Goal: Transaction & Acquisition: Purchase product/service

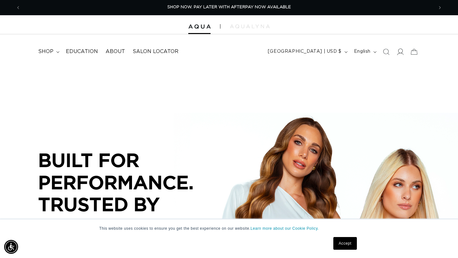
click at [402, 49] on icon at bounding box center [399, 51] width 7 height 7
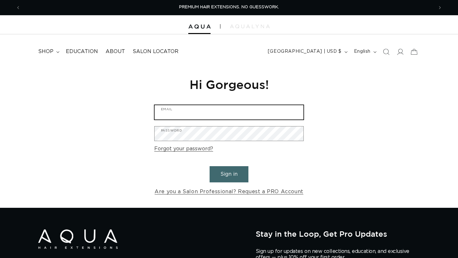
click at [214, 113] on input "Email" at bounding box center [228, 112] width 149 height 14
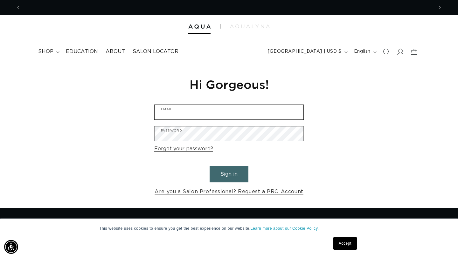
scroll to position [0, 412]
type input "[EMAIL_ADDRESS][DOMAIN_NAME]"
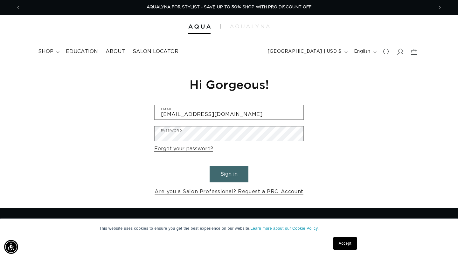
scroll to position [0, 0]
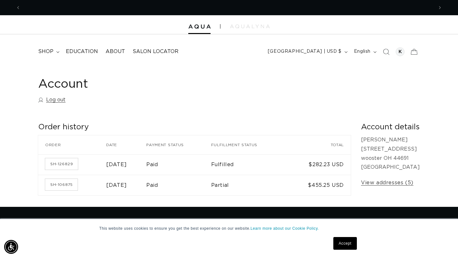
scroll to position [0, 825]
click at [118, 184] on time "December 18, 2024" at bounding box center [116, 185] width 21 height 5
click at [66, 186] on link "SH-106875" at bounding box center [61, 184] width 32 height 11
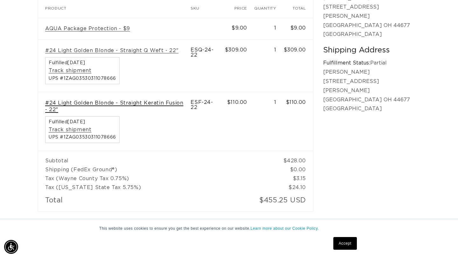
scroll to position [0, 825]
click at [156, 101] on link "#24 Light Golden Blonde - Straight Keratin Fusion - 22"" at bounding box center [114, 106] width 138 height 13
click at [165, 103] on link "#24 Light Golden Blonde - Straight Keratin Fusion - 22"" at bounding box center [114, 106] width 138 height 13
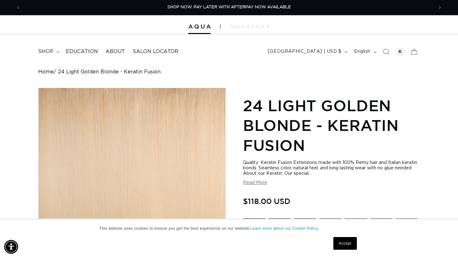
scroll to position [5, 0]
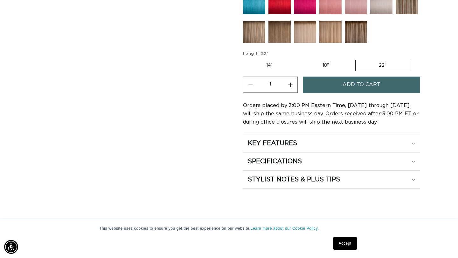
scroll to position [0, 412]
click at [312, 66] on label "18" Variant sold out or unavailable" at bounding box center [325, 65] width 53 height 11
click at [299, 59] on input "18" Variant sold out or unavailable" at bounding box center [299, 58] width 0 height 0
radio input "true"
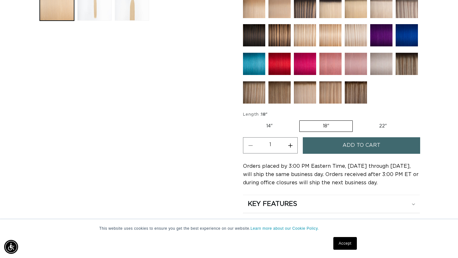
scroll to position [328, 0]
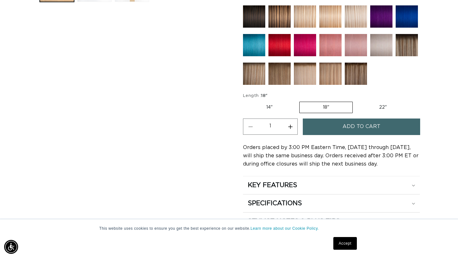
click at [271, 105] on label "14" Variant sold out or unavailable" at bounding box center [269, 107] width 53 height 11
click at [245, 101] on input "14" Variant sold out or unavailable" at bounding box center [244, 100] width 0 height 0
radio input "true"
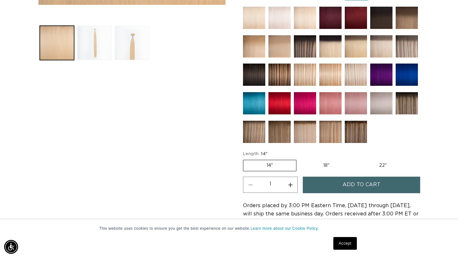
scroll to position [0, 412]
click at [329, 165] on label "18" Variant sold out or unavailable" at bounding box center [326, 165] width 53 height 11
click at [300, 159] on input "18" Variant sold out or unavailable" at bounding box center [299, 159] width 0 height 0
radio input "true"
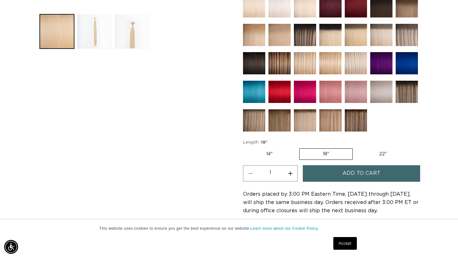
scroll to position [0, 412]
click at [329, 175] on button "Add to cart" at bounding box center [360, 173] width 117 height 16
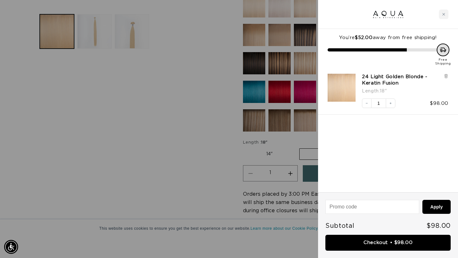
scroll to position [0, 825]
click at [199, 116] on div at bounding box center [229, 129] width 458 height 258
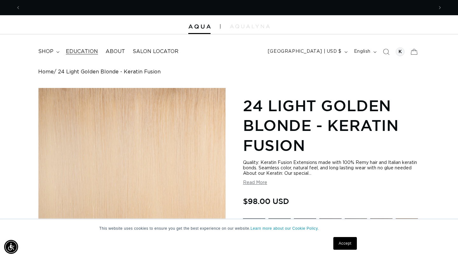
scroll to position [0, 412]
click at [51, 52] on span "shop" at bounding box center [45, 51] width 15 height 7
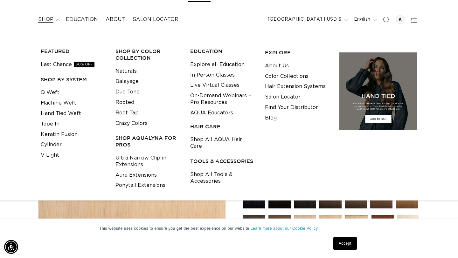
scroll to position [36, 0]
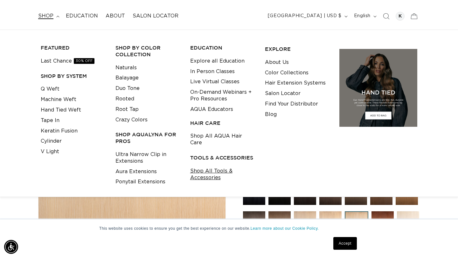
click at [209, 168] on link "Shop All Tools & Accessories" at bounding box center [222, 174] width 65 height 17
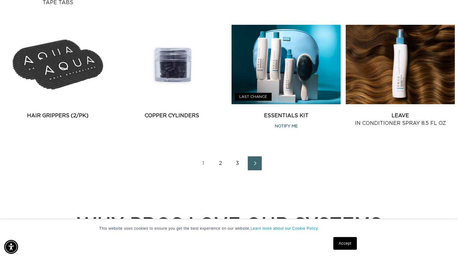
scroll to position [749, 0]
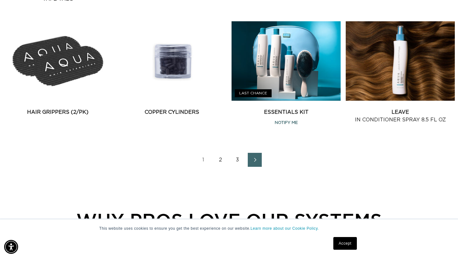
click at [221, 157] on link "2" at bounding box center [220, 160] width 14 height 14
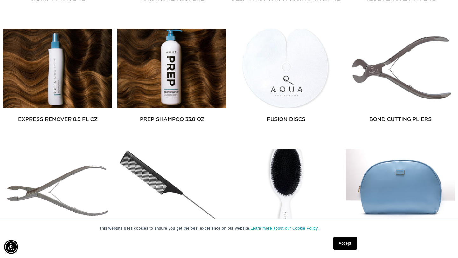
scroll to position [0, 825]
click at [381, 122] on link "Bond Cutting Pliers" at bounding box center [399, 120] width 109 height 8
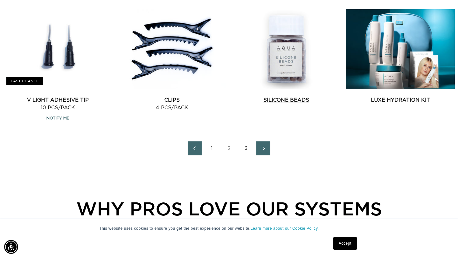
click at [285, 101] on link "Silicone Beads" at bounding box center [285, 100] width 109 height 8
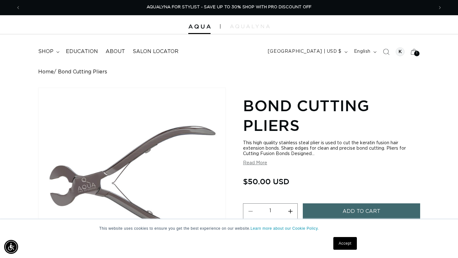
scroll to position [6, 0]
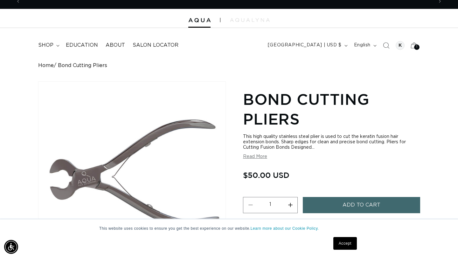
click at [256, 157] on button "Read More" at bounding box center [255, 156] width 24 height 5
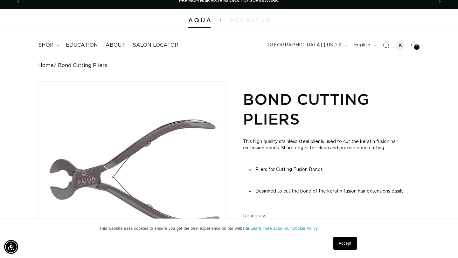
click at [256, 157] on p at bounding box center [331, 159] width 177 height 6
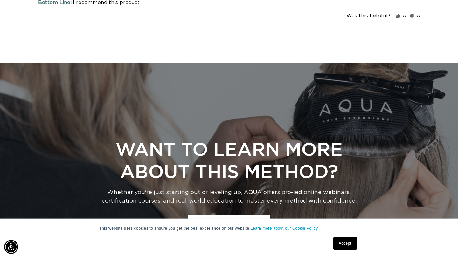
scroll to position [667, 0]
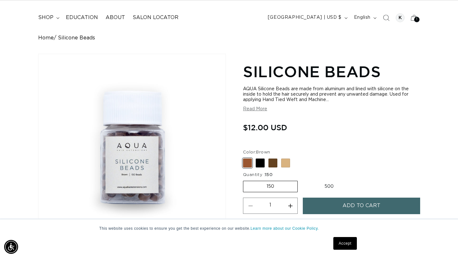
scroll to position [34, 0]
click at [257, 162] on span at bounding box center [259, 162] width 9 height 9
click at [245, 157] on input "Black Variant sold out or unavailable" at bounding box center [244, 157] width 0 height 0
radio input "true"
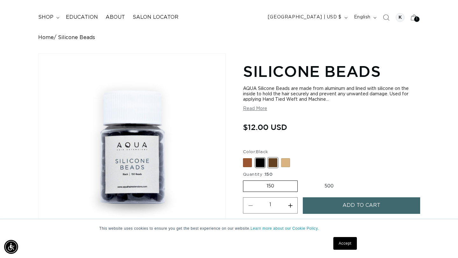
click at [272, 164] on span at bounding box center [272, 162] width 9 height 9
click at [245, 157] on input "Dark Brown Variant sold out or unavailable" at bounding box center [244, 157] width 0 height 0
radio input "true"
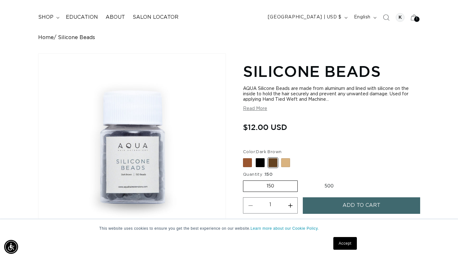
scroll to position [0, 412]
click at [313, 209] on button "Add to cart" at bounding box center [360, 205] width 117 height 16
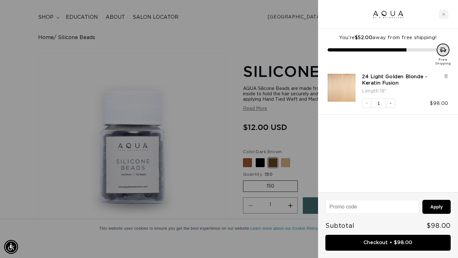
scroll to position [0, 825]
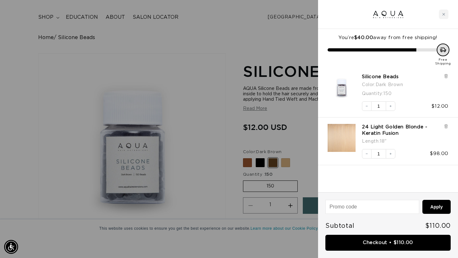
click at [310, 153] on div at bounding box center [229, 129] width 458 height 258
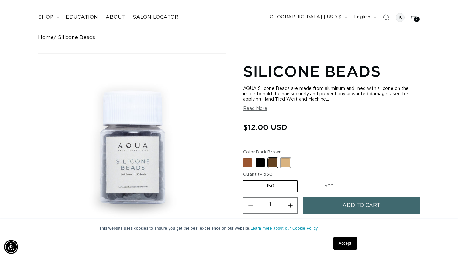
scroll to position [0, 0]
click at [284, 166] on span at bounding box center [285, 162] width 9 height 9
click at [245, 157] on input "Blonde Variant sold out or unavailable" at bounding box center [244, 157] width 0 height 0
radio input "true"
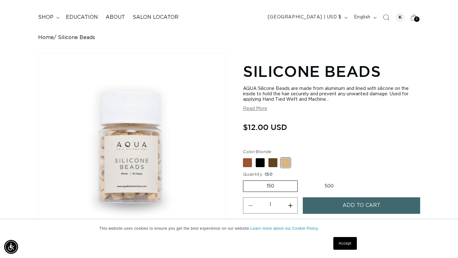
click at [329, 207] on button "Add to cart" at bounding box center [360, 205] width 117 height 16
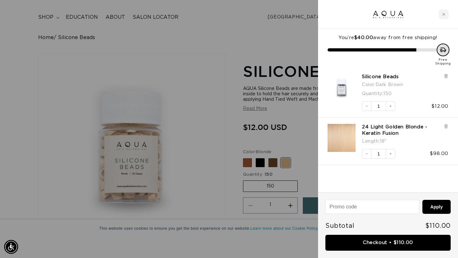
scroll to position [0, 412]
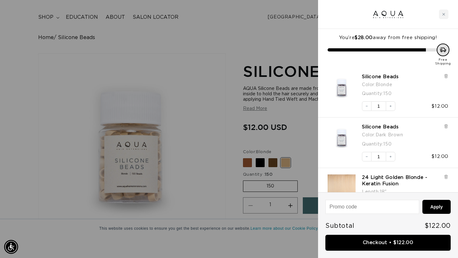
click at [296, 166] on div at bounding box center [229, 129] width 458 height 258
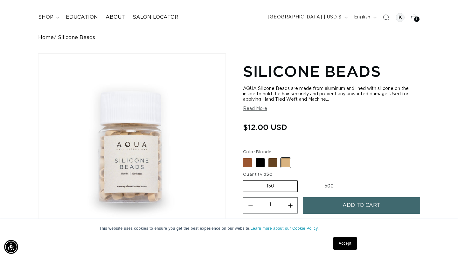
scroll to position [0, 825]
click at [246, 161] on span at bounding box center [247, 162] width 9 height 9
click at [245, 157] on input "Brown Variant sold out or unavailable" at bounding box center [244, 157] width 0 height 0
radio input "true"
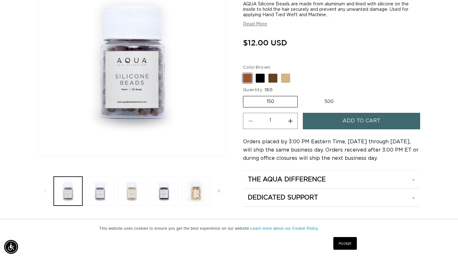
scroll to position [119, 0]
click at [103, 189] on button "Load image 2 in gallery view" at bounding box center [99, 191] width 29 height 29
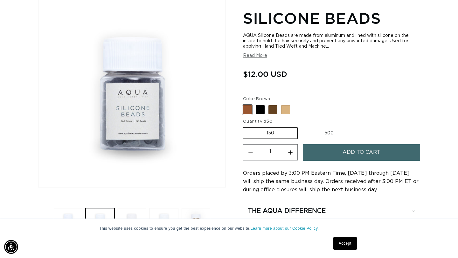
scroll to position [0, 412]
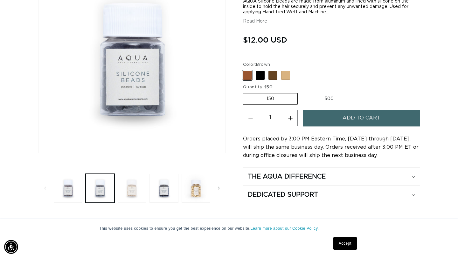
click at [127, 192] on button "Load image 3 in gallery view" at bounding box center [132, 188] width 29 height 29
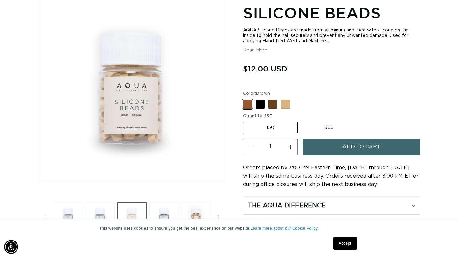
scroll to position [88, 0]
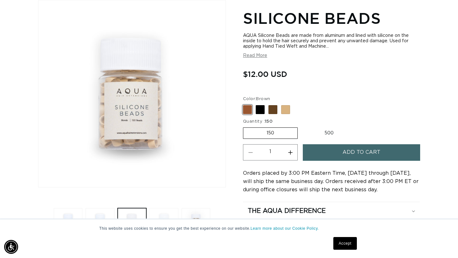
click at [159, 211] on button "Load image 4 in gallery view" at bounding box center [163, 222] width 29 height 29
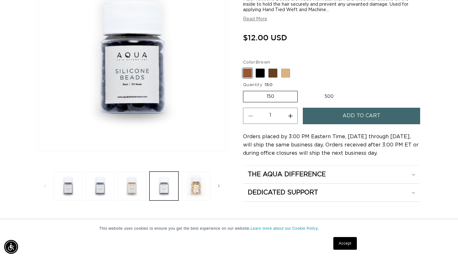
scroll to position [134, 0]
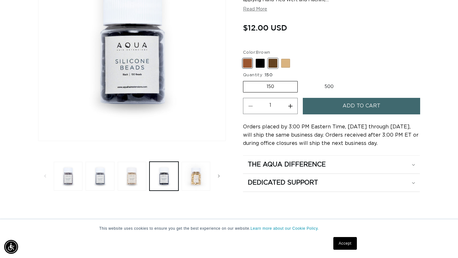
click at [274, 64] on span at bounding box center [272, 63] width 9 height 9
click at [245, 58] on input "Dark Brown Variant sold out or unavailable" at bounding box center [244, 58] width 0 height 0
radio input "true"
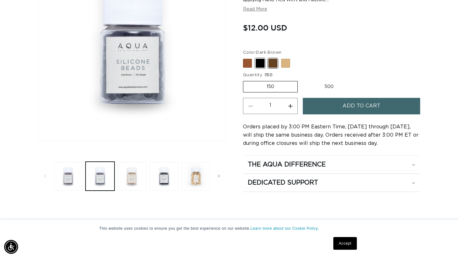
click at [261, 64] on span at bounding box center [259, 63] width 9 height 9
click at [245, 58] on input "Black Variant sold out or unavailable" at bounding box center [244, 58] width 0 height 0
radio input "true"
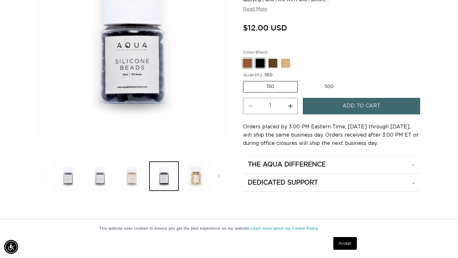
click at [249, 64] on span at bounding box center [247, 63] width 9 height 9
click at [245, 58] on input "Brown Variant sold out or unavailable" at bounding box center [244, 58] width 0 height 0
radio input "true"
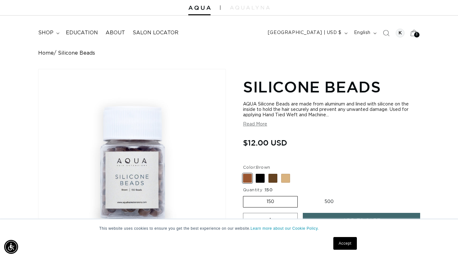
scroll to position [0, 825]
click at [412, 35] on icon at bounding box center [413, 32] width 15 height 15
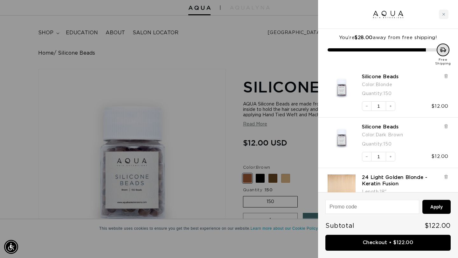
scroll to position [0, 0]
click at [256, 22] on div at bounding box center [229, 129] width 458 height 258
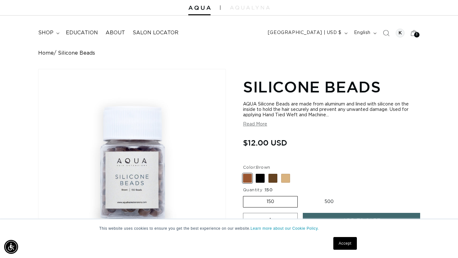
scroll to position [0, 412]
click at [48, 33] on span "shop" at bounding box center [45, 33] width 15 height 7
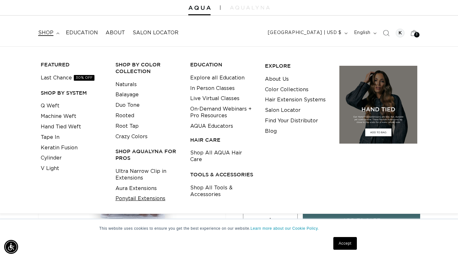
scroll to position [0, 825]
click at [132, 173] on link "Ultra Narrow Clip in Extensions" at bounding box center [147, 174] width 65 height 17
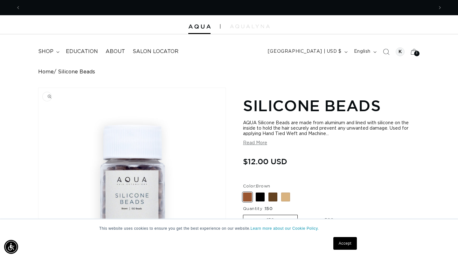
scroll to position [0, 0]
click at [55, 53] on summary "shop" at bounding box center [48, 51] width 28 height 14
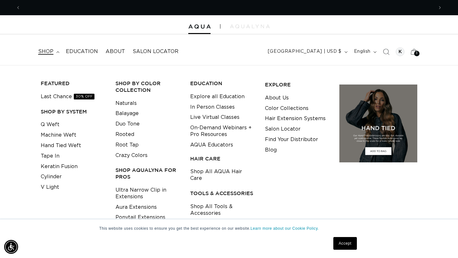
scroll to position [0, 412]
click at [65, 96] on link "Last Chance 30% OFF" at bounding box center [68, 97] width 54 height 10
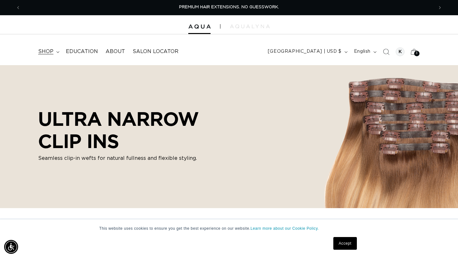
click at [55, 52] on summary "shop" at bounding box center [48, 51] width 28 height 14
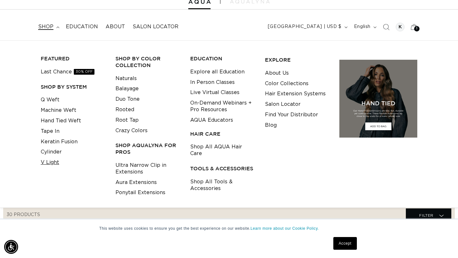
scroll to position [0, 412]
click at [52, 162] on link "V Light" at bounding box center [50, 162] width 18 height 10
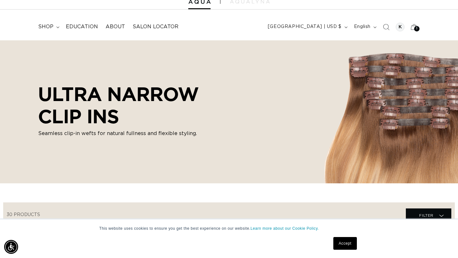
scroll to position [0, 825]
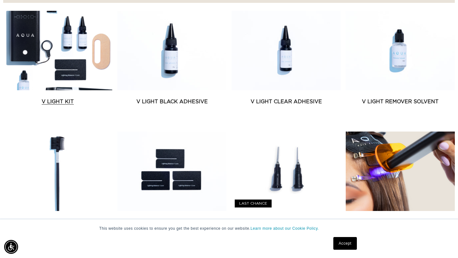
scroll to position [0, 412]
click at [52, 102] on link "V Light Kit" at bounding box center [57, 102] width 109 height 8
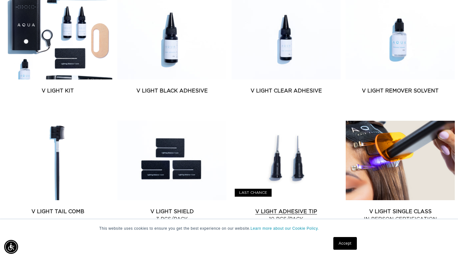
scroll to position [262, 0]
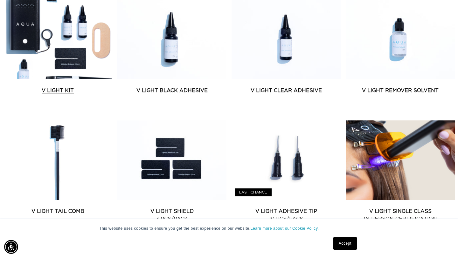
click at [58, 87] on link "V Light Kit" at bounding box center [57, 91] width 109 height 8
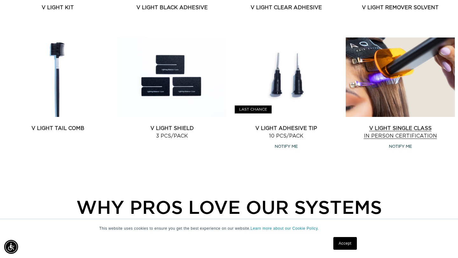
scroll to position [348, 0]
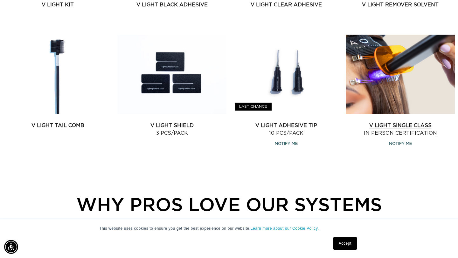
click at [402, 127] on link "V Light Single Class In Person Certification" at bounding box center [399, 129] width 109 height 15
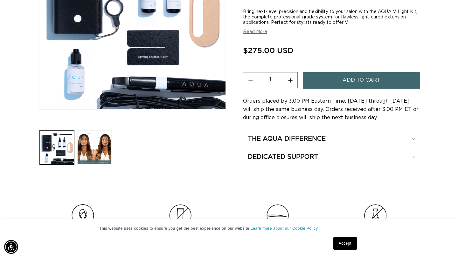
scroll to position [0, 825]
click at [96, 149] on button "Load image 2 in gallery view" at bounding box center [94, 147] width 34 height 34
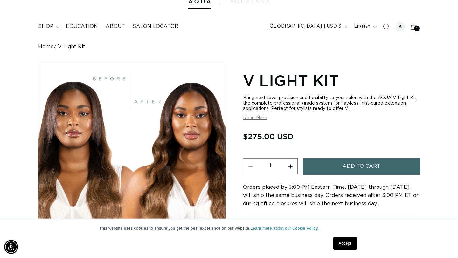
scroll to position [0, 0]
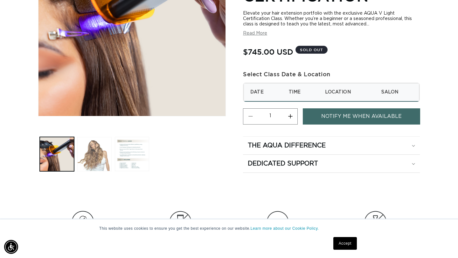
click at [92, 160] on button "Load image 2 in gallery view" at bounding box center [94, 154] width 34 height 34
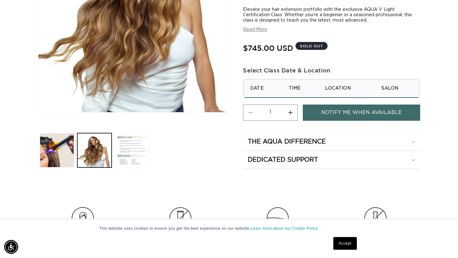
scroll to position [0, 825]
click at [128, 150] on button "Load image 3 in gallery view" at bounding box center [132, 150] width 34 height 34
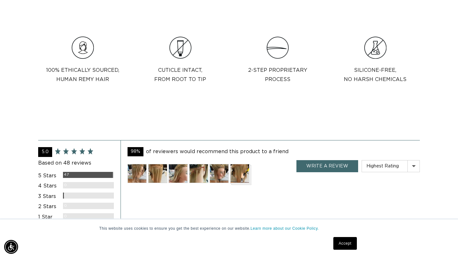
scroll to position [334, 0]
click at [140, 181] on img at bounding box center [136, 173] width 19 height 19
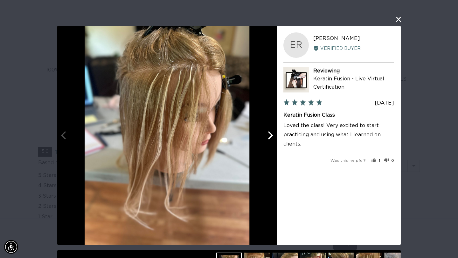
scroll to position [0, 0]
click at [269, 137] on icon "Next" at bounding box center [270, 135] width 5 height 8
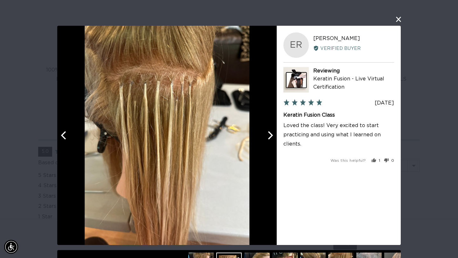
scroll to position [0, 825]
click at [269, 137] on icon "Next" at bounding box center [270, 135] width 5 height 8
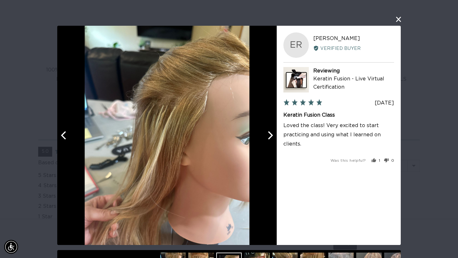
click at [269, 137] on icon "Next" at bounding box center [270, 135] width 5 height 8
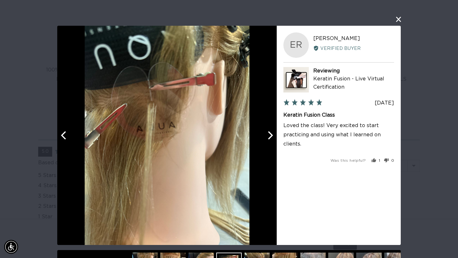
click at [269, 137] on icon "Next" at bounding box center [270, 135] width 5 height 8
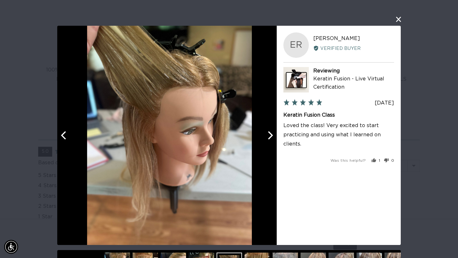
scroll to position [0, 412]
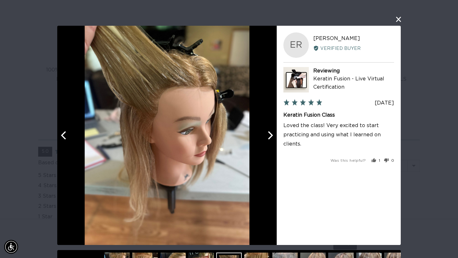
click at [269, 137] on icon "Next" at bounding box center [270, 135] width 5 height 8
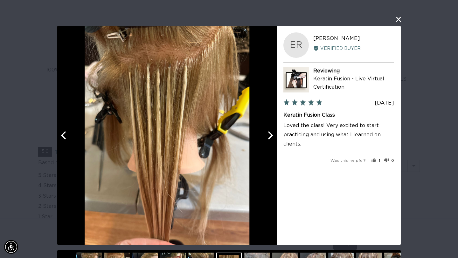
click at [269, 137] on icon "Next" at bounding box center [270, 135] width 5 height 8
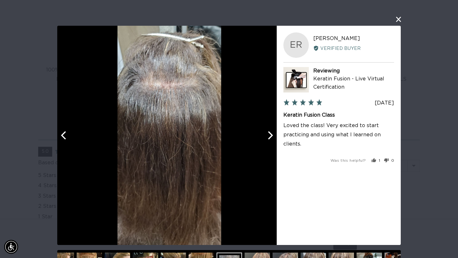
scroll to position [0, 825]
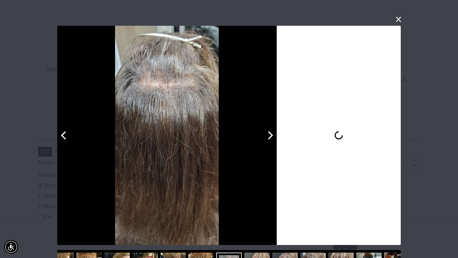
click at [269, 137] on icon "Next" at bounding box center [270, 135] width 5 height 8
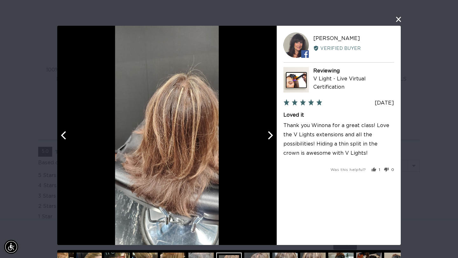
scroll to position [0, 0]
click at [67, 133] on icon "Previous" at bounding box center [64, 135] width 8 height 8
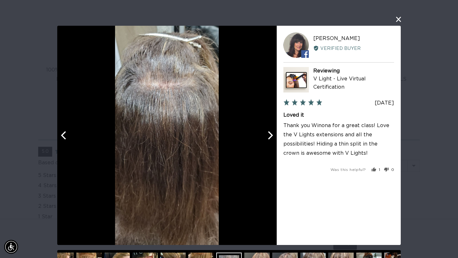
scroll to position [0, 825]
click at [271, 136] on icon "Next" at bounding box center [270, 135] width 5 height 8
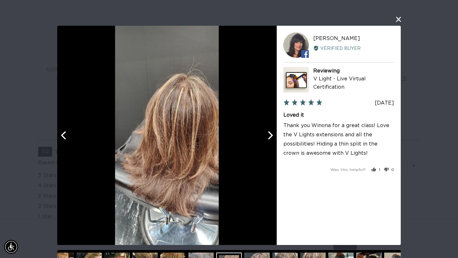
scroll to position [0, 412]
click at [271, 136] on icon "Next" at bounding box center [270, 135] width 5 height 8
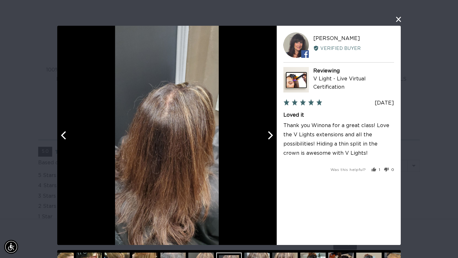
click at [271, 136] on icon "Next" at bounding box center [270, 135] width 5 height 8
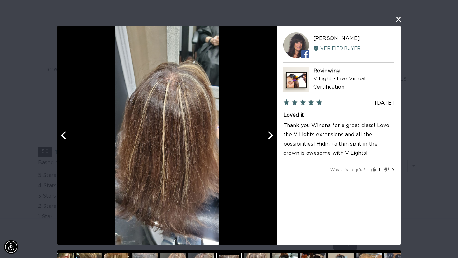
scroll to position [0, 825]
click at [271, 136] on icon "Next" at bounding box center [270, 135] width 5 height 8
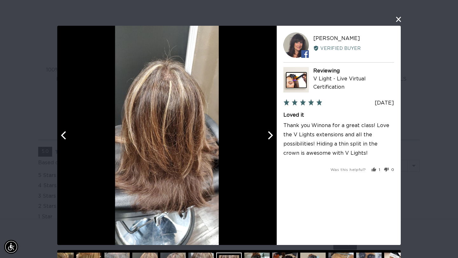
click at [271, 136] on icon "Next" at bounding box center [270, 135] width 5 height 8
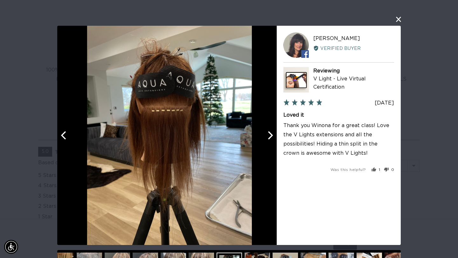
scroll to position [0, 0]
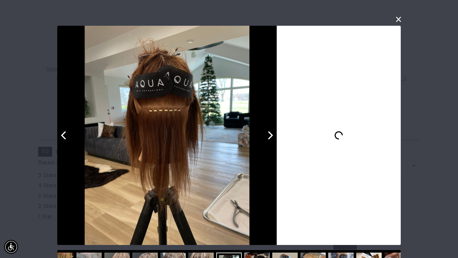
click at [271, 136] on icon "Next" at bounding box center [270, 135] width 5 height 8
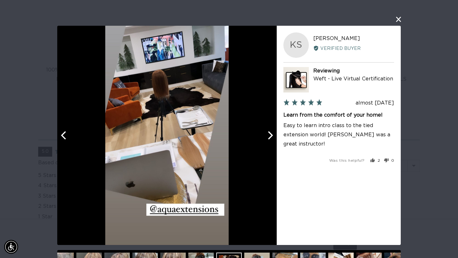
click at [271, 136] on icon "Next" at bounding box center [270, 135] width 5 height 8
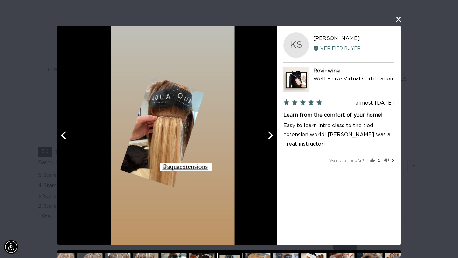
scroll to position [0, 412]
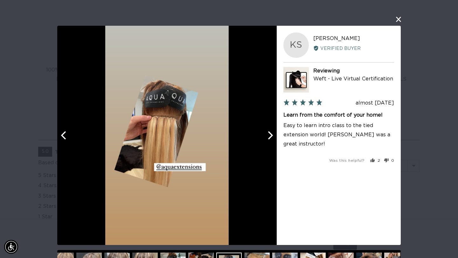
click at [271, 136] on icon "Next" at bounding box center [270, 135] width 5 height 8
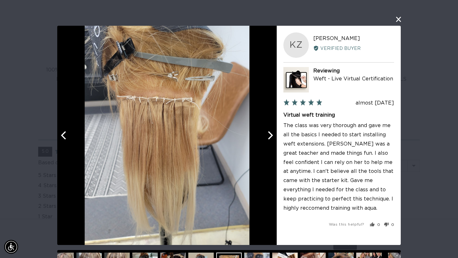
click at [271, 136] on icon "Next" at bounding box center [270, 135] width 5 height 8
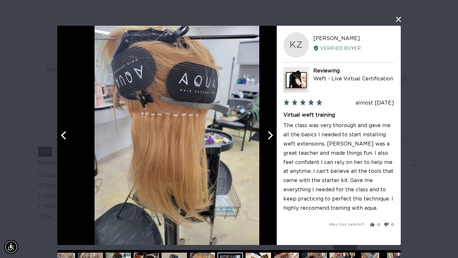
scroll to position [0, 825]
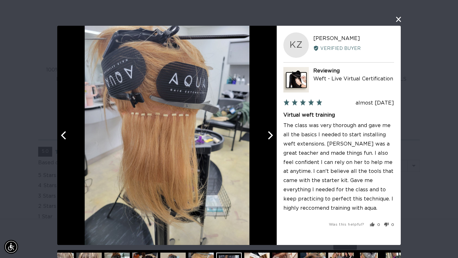
click at [271, 136] on icon "Next" at bounding box center [270, 135] width 5 height 8
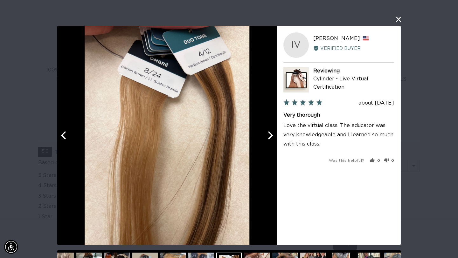
scroll to position [0, 0]
click at [401, 19] on button "close this modal window" at bounding box center [398, 20] width 8 height 8
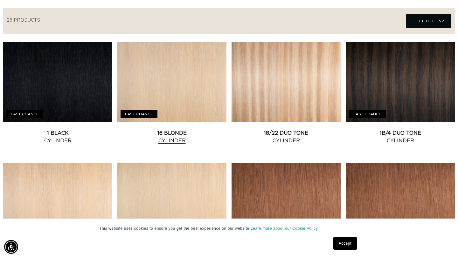
scroll to position [0, 412]
click at [176, 129] on link "16 Blonde Cylinder" at bounding box center [171, 136] width 109 height 15
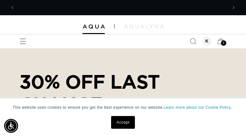
scroll to position [0, 213]
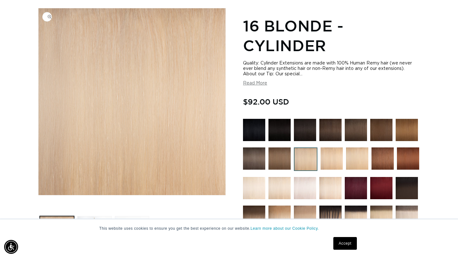
scroll to position [78, 0]
